Goal: Find specific page/section: Find specific page/section

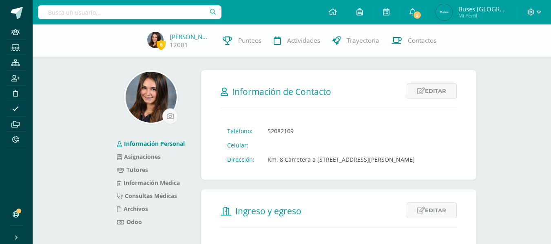
click at [129, 15] on input "text" at bounding box center [130, 12] width 184 height 14
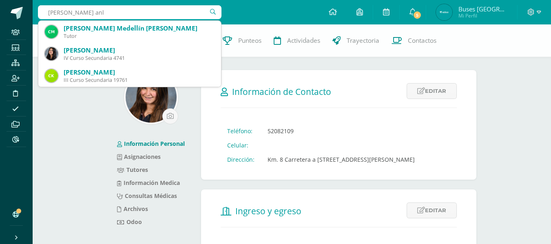
type input "camila anle"
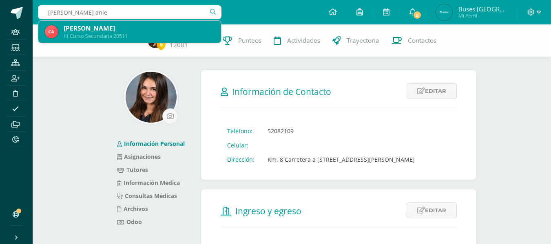
click at [131, 25] on div "[PERSON_NAME]" at bounding box center [139, 28] width 151 height 9
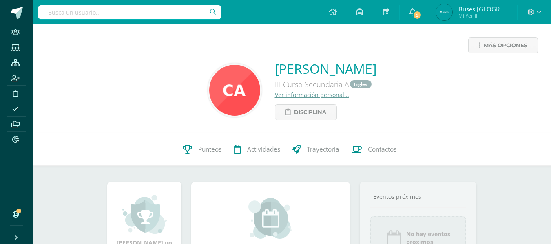
click at [137, 13] on input "text" at bounding box center [130, 12] width 184 height 14
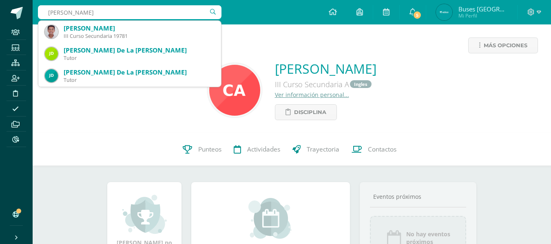
type input "juan delgado"
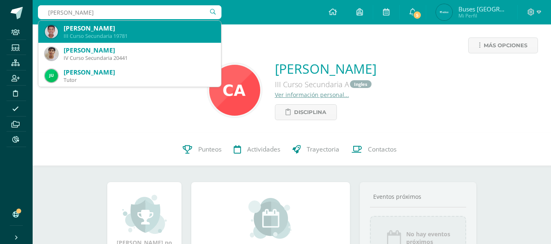
click at [126, 33] on div "III Curso Secundaria 19781" at bounding box center [139, 36] width 151 height 7
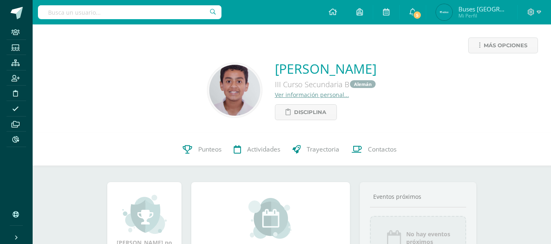
click at [275, 98] on link "Ver información personal..." at bounding box center [312, 95] width 74 height 8
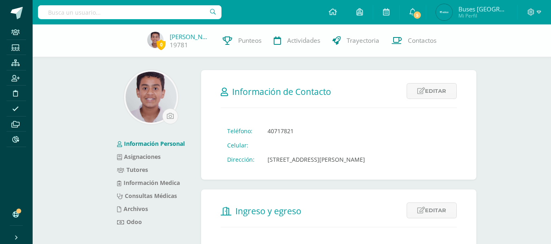
click at [144, 11] on input "text" at bounding box center [130, 12] width 184 height 14
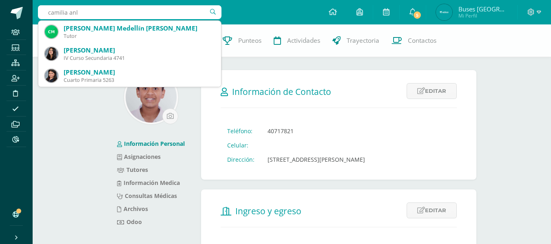
type input "camilia anle"
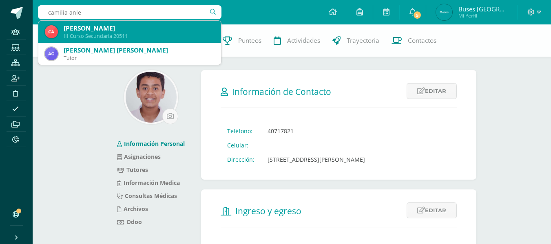
click at [144, 31] on div "[PERSON_NAME]" at bounding box center [139, 28] width 151 height 9
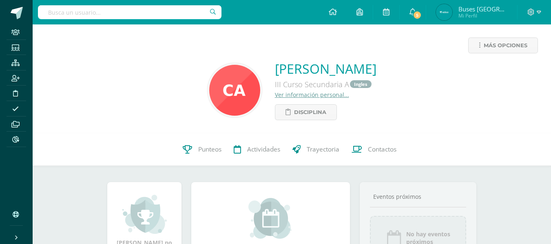
click at [275, 97] on link "Ver información personal..." at bounding box center [312, 95] width 74 height 8
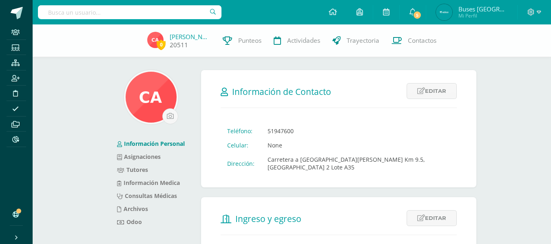
click at [203, 36] on link "[PERSON_NAME]" at bounding box center [190, 37] width 41 height 8
